Goal: Task Accomplishment & Management: Complete application form

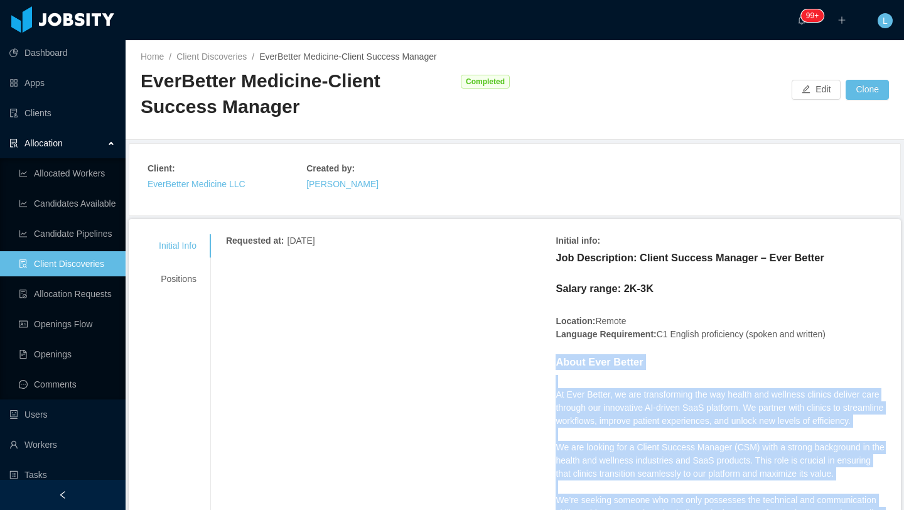
scroll to position [131, 0]
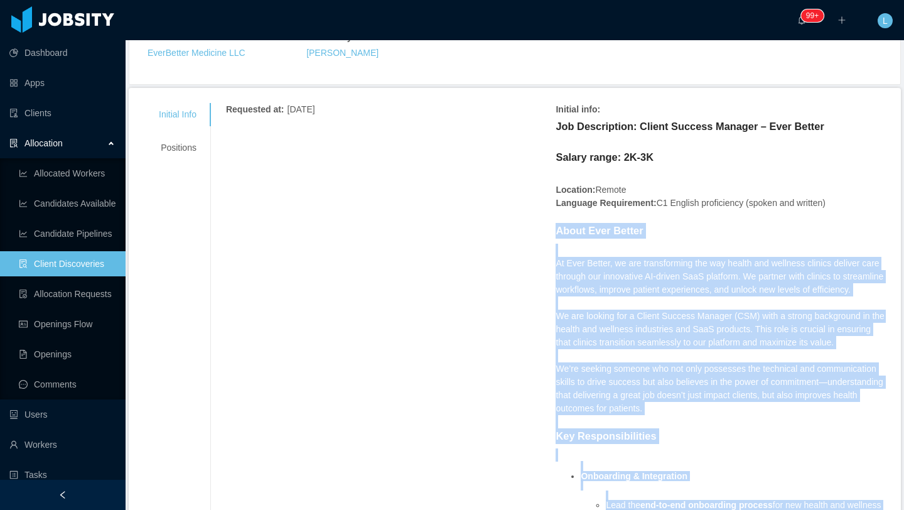
click at [73, 267] on link "Client Discoveries" at bounding box center [67, 263] width 97 height 25
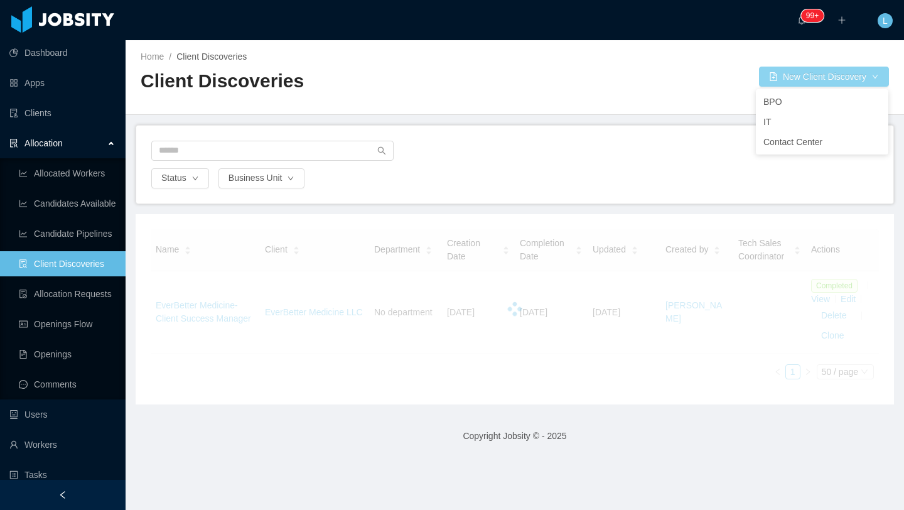
click at [784, 84] on button "New Client Discovery" at bounding box center [824, 77] width 130 height 20
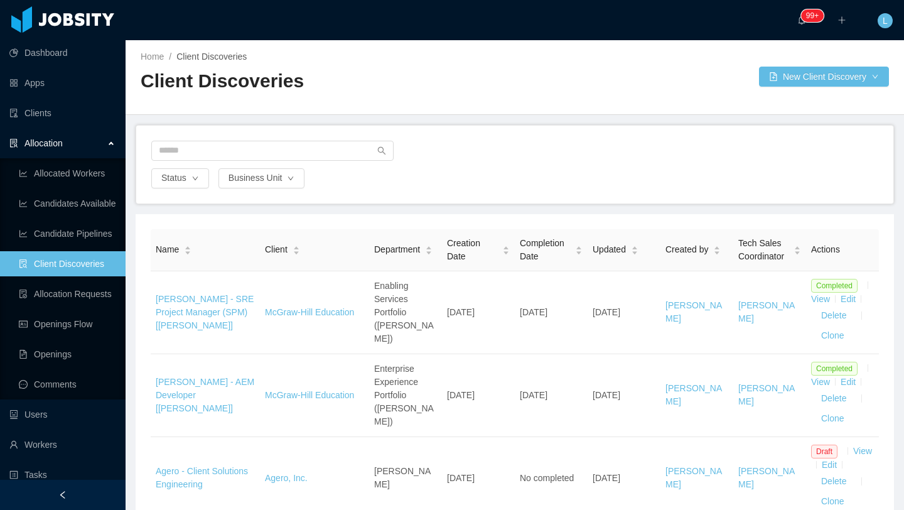
click at [630, 87] on div "Home / Client Discoveries / Client Discoveries New Client Discovery" at bounding box center [515, 77] width 779 height 75
click at [834, 72] on button "New Client Discovery" at bounding box center [824, 77] width 130 height 20
click at [791, 124] on li "IT" at bounding box center [822, 122] width 132 height 20
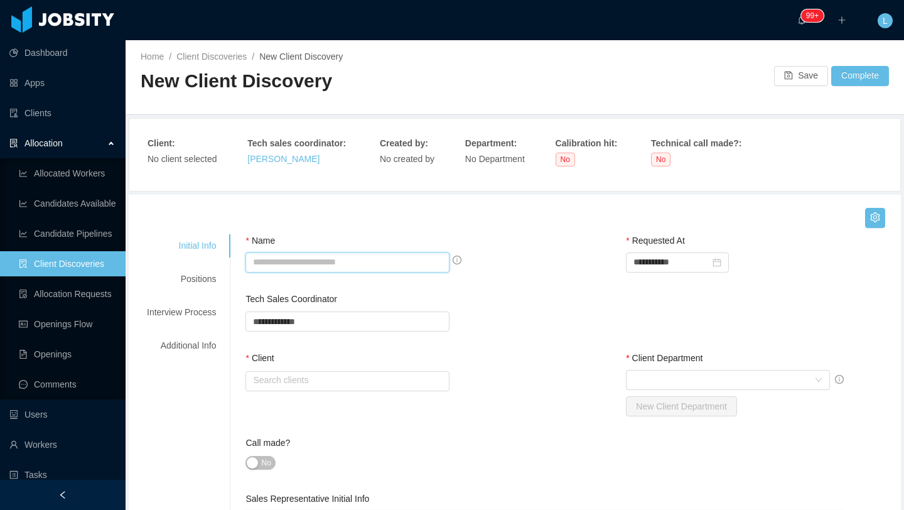
click at [271, 262] on input "Name" at bounding box center [348, 262] width 204 height 20
type input "**********"
click at [370, 318] on input "text" at bounding box center [348, 321] width 204 height 20
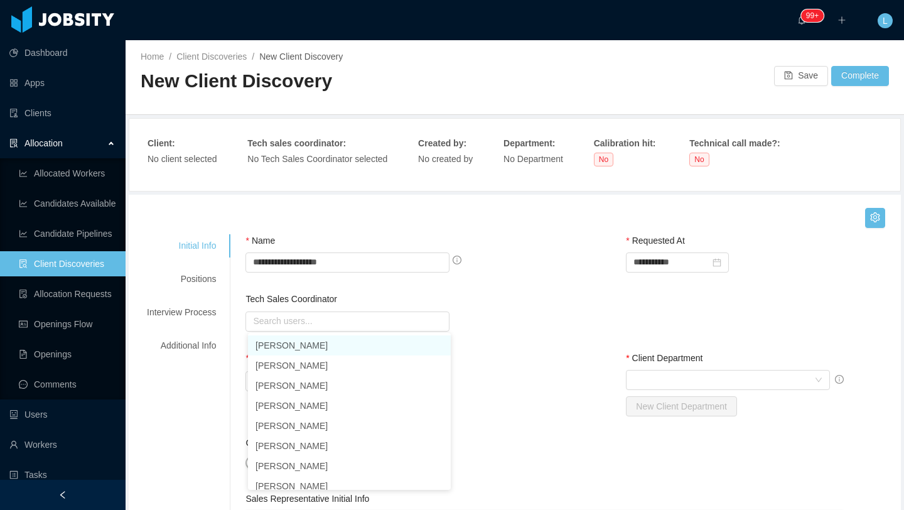
click at [375, 300] on div "Tech Sales Coordinator" at bounding box center [382, 302] width 272 height 18
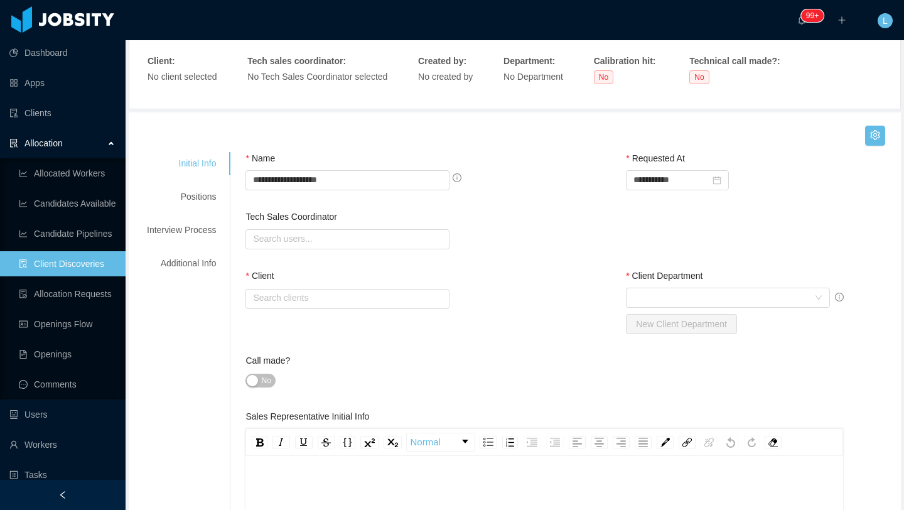
scroll to position [85, 0]
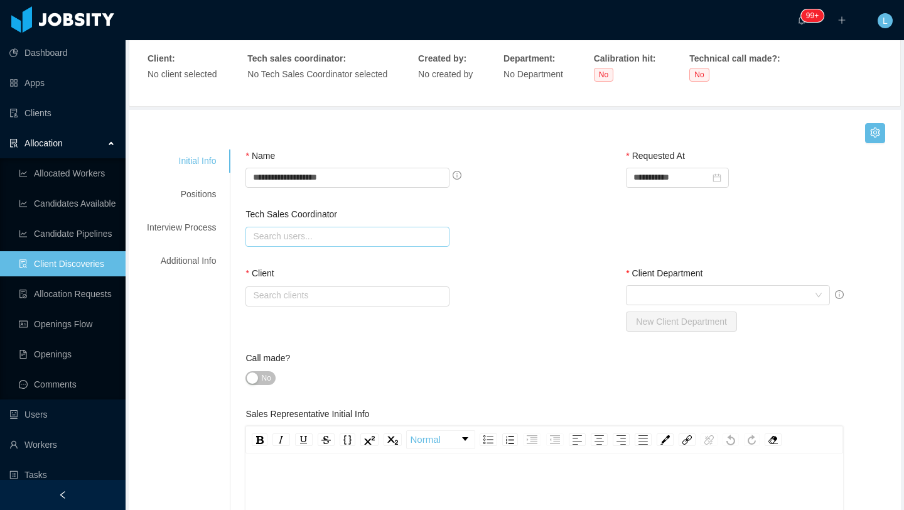
click at [395, 233] on input "text" at bounding box center [348, 237] width 204 height 20
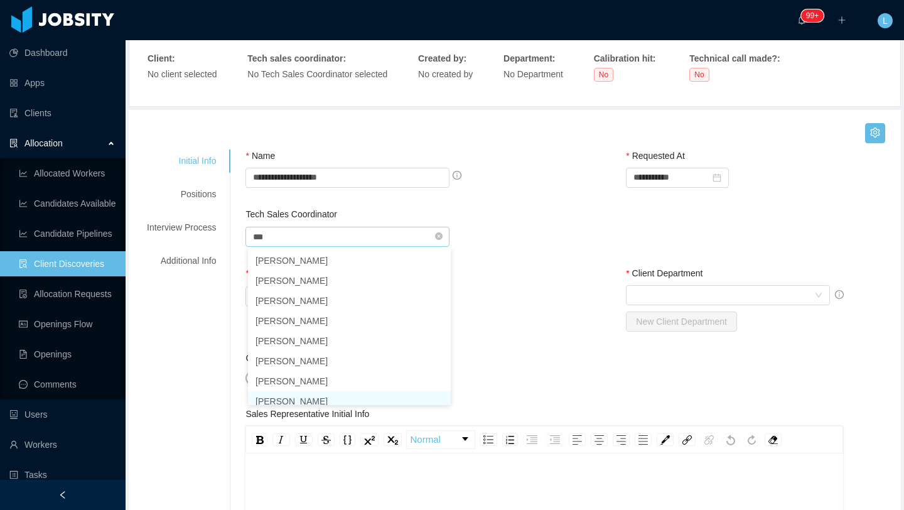
scroll to position [6, 0]
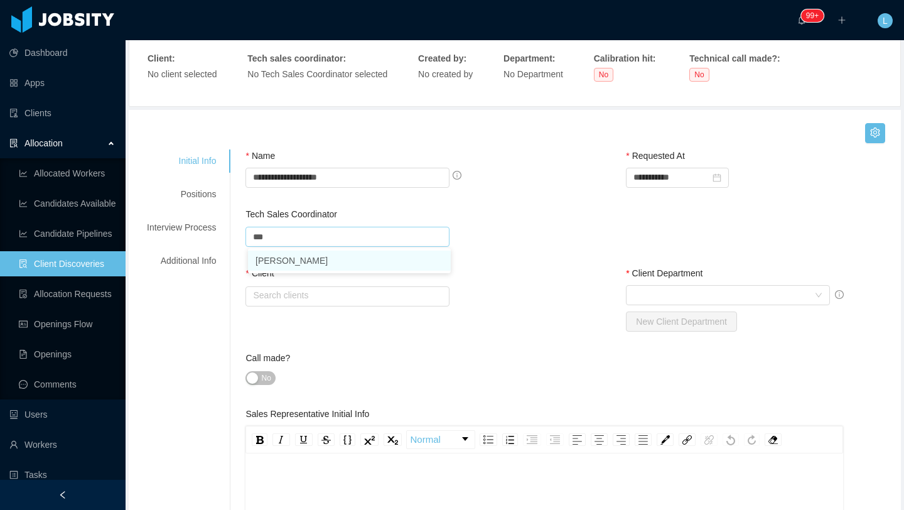
click at [343, 261] on li "[PERSON_NAME]" at bounding box center [349, 261] width 203 height 20
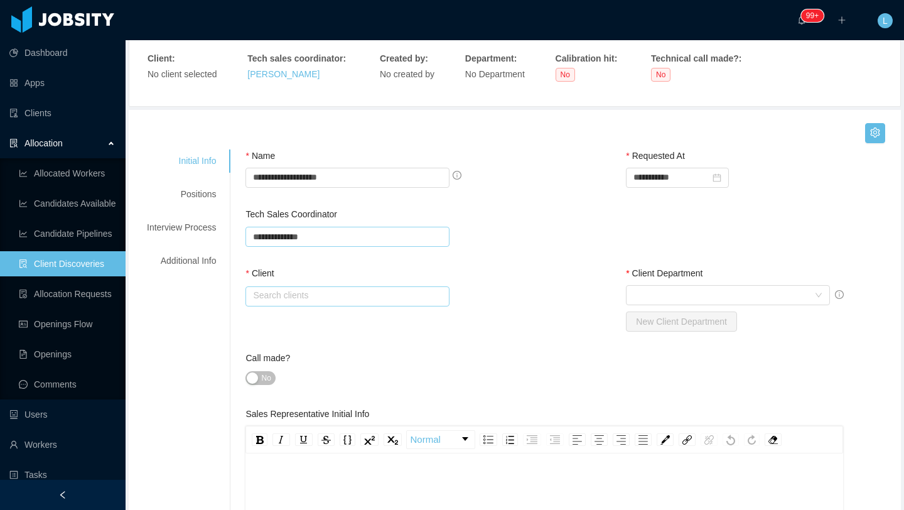
type input "**********"
click at [357, 295] on input "text" at bounding box center [348, 296] width 204 height 20
click at [342, 319] on li "Powerley" at bounding box center [349, 319] width 203 height 20
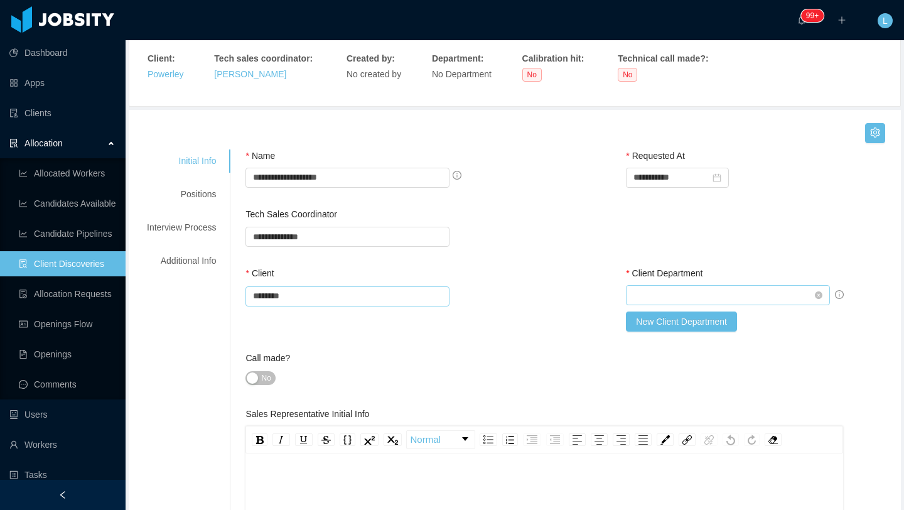
type input "********"
click at [711, 298] on div "Select Client Department" at bounding box center [724, 295] width 181 height 19
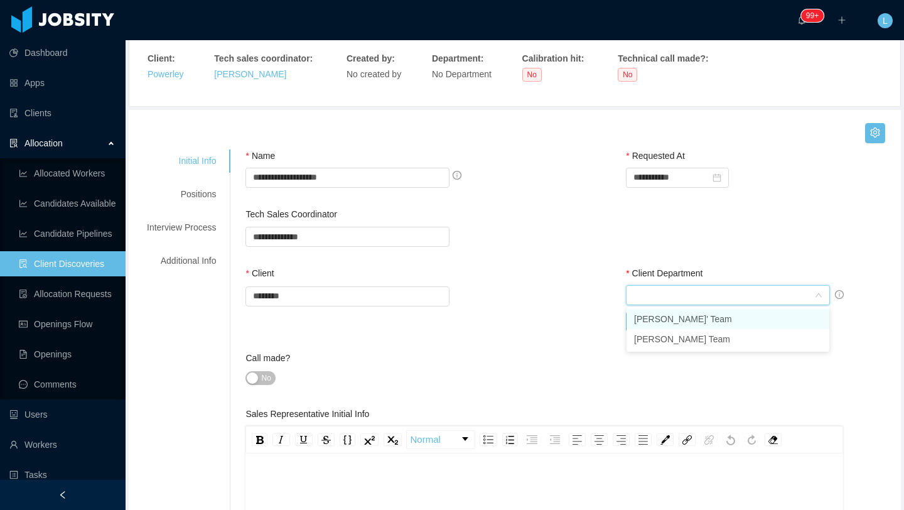
click at [689, 320] on li "[PERSON_NAME]' Team" at bounding box center [728, 319] width 203 height 20
type input "*"
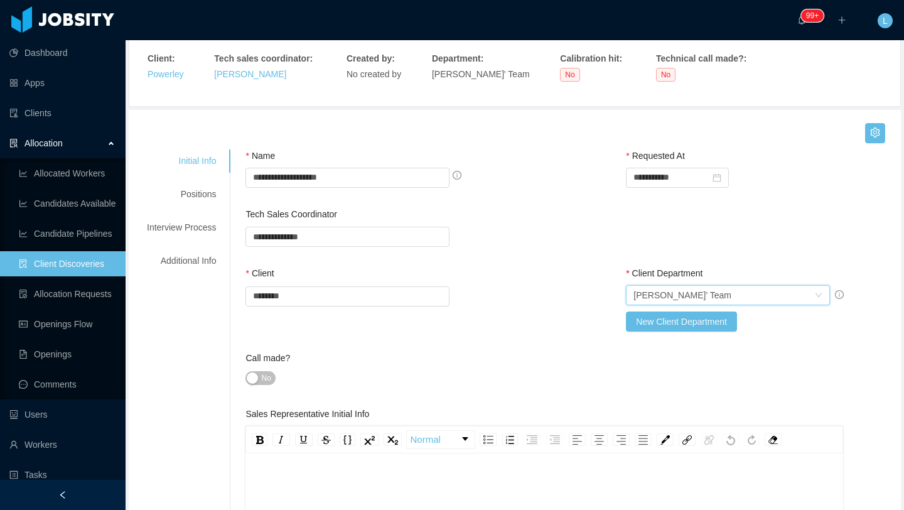
click at [403, 366] on div "Call made?" at bounding box center [382, 361] width 272 height 18
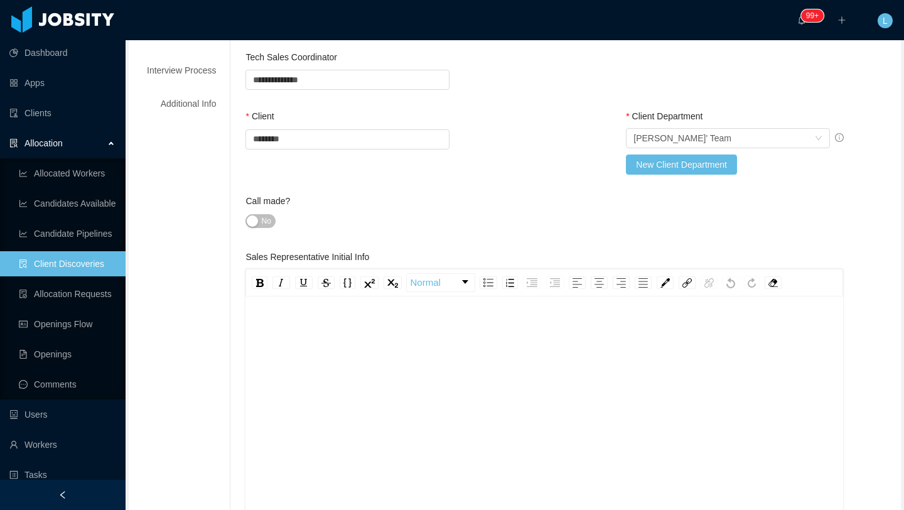
scroll to position [243, 0]
click at [346, 345] on div "rdw-editor" at bounding box center [545, 426] width 578 height 220
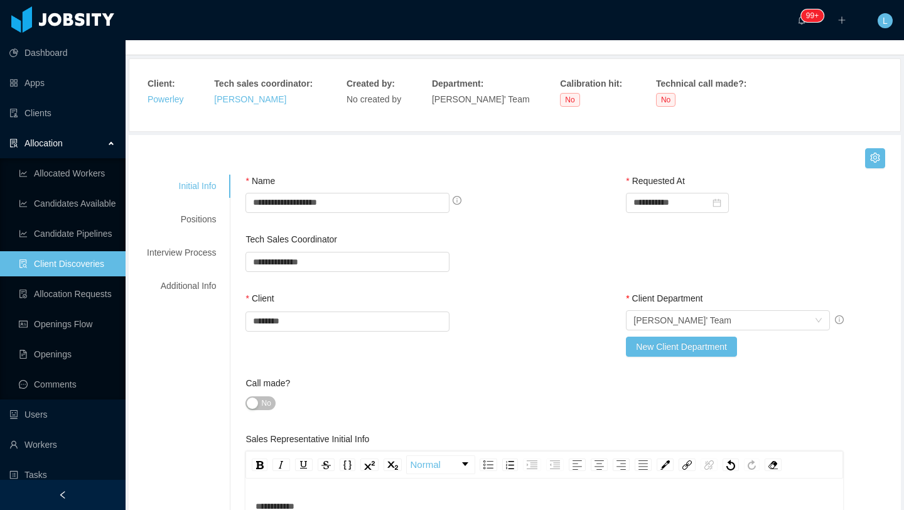
scroll to position [0, 0]
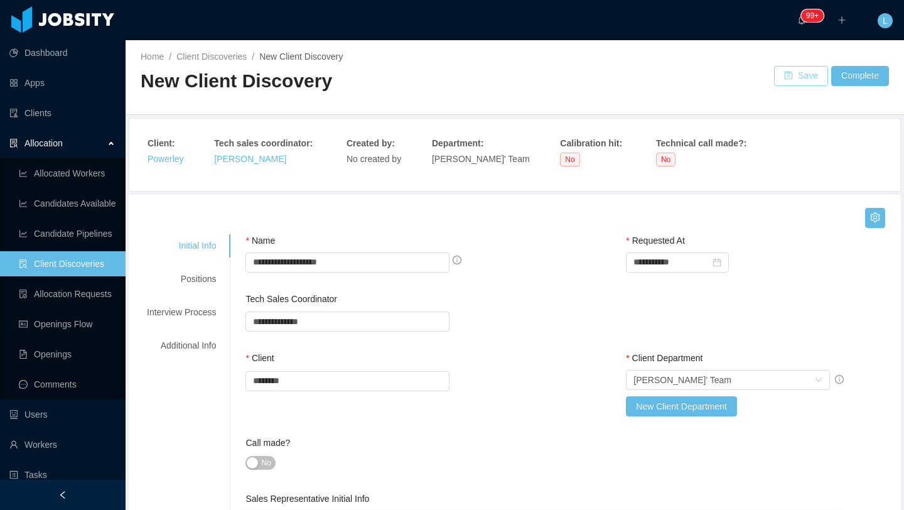
click at [806, 80] on button "Save" at bounding box center [801, 76] width 54 height 20
